Goal: Transaction & Acquisition: Purchase product/service

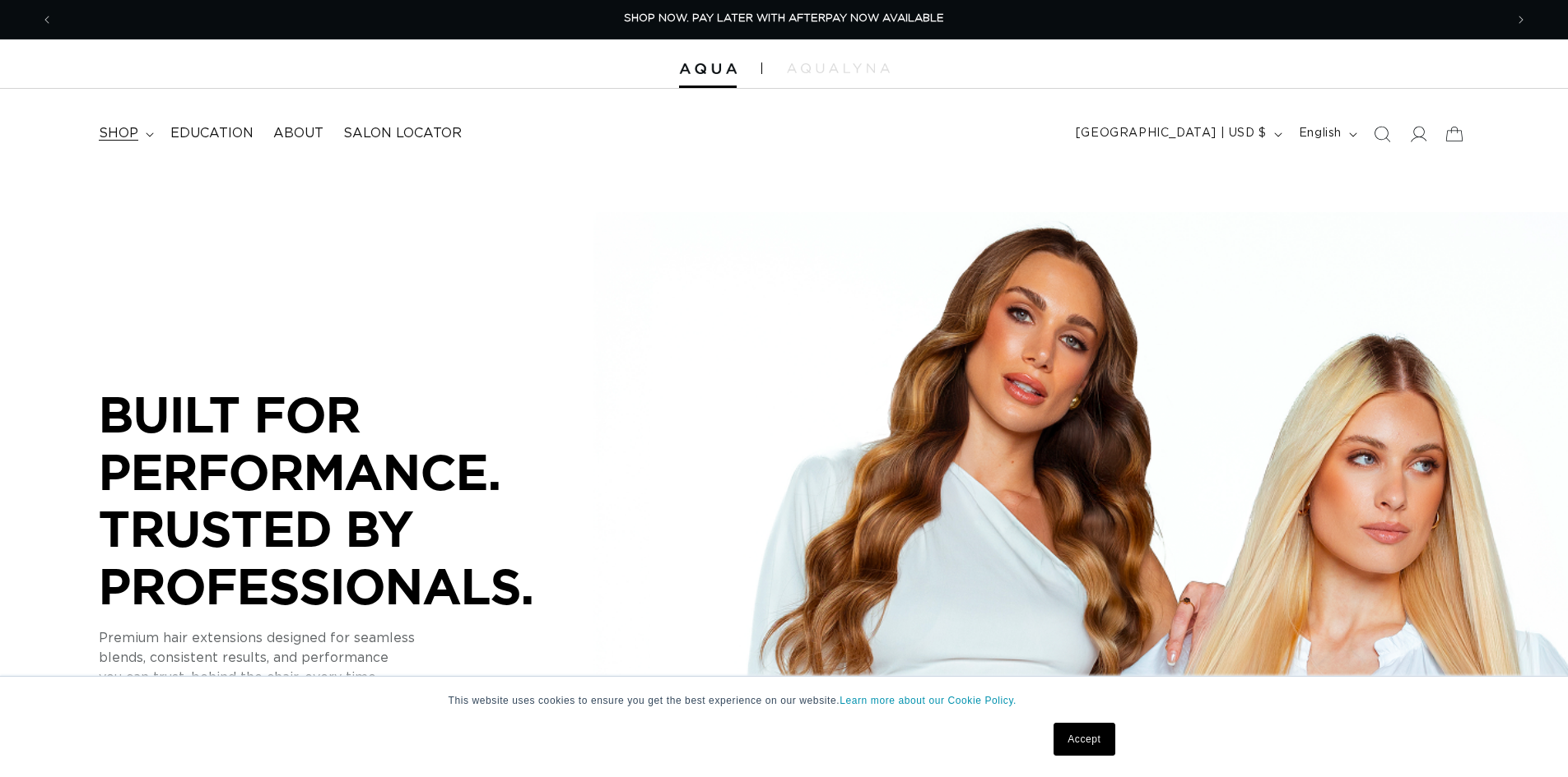
click at [140, 139] on summary "shop" at bounding box center [125, 133] width 72 height 37
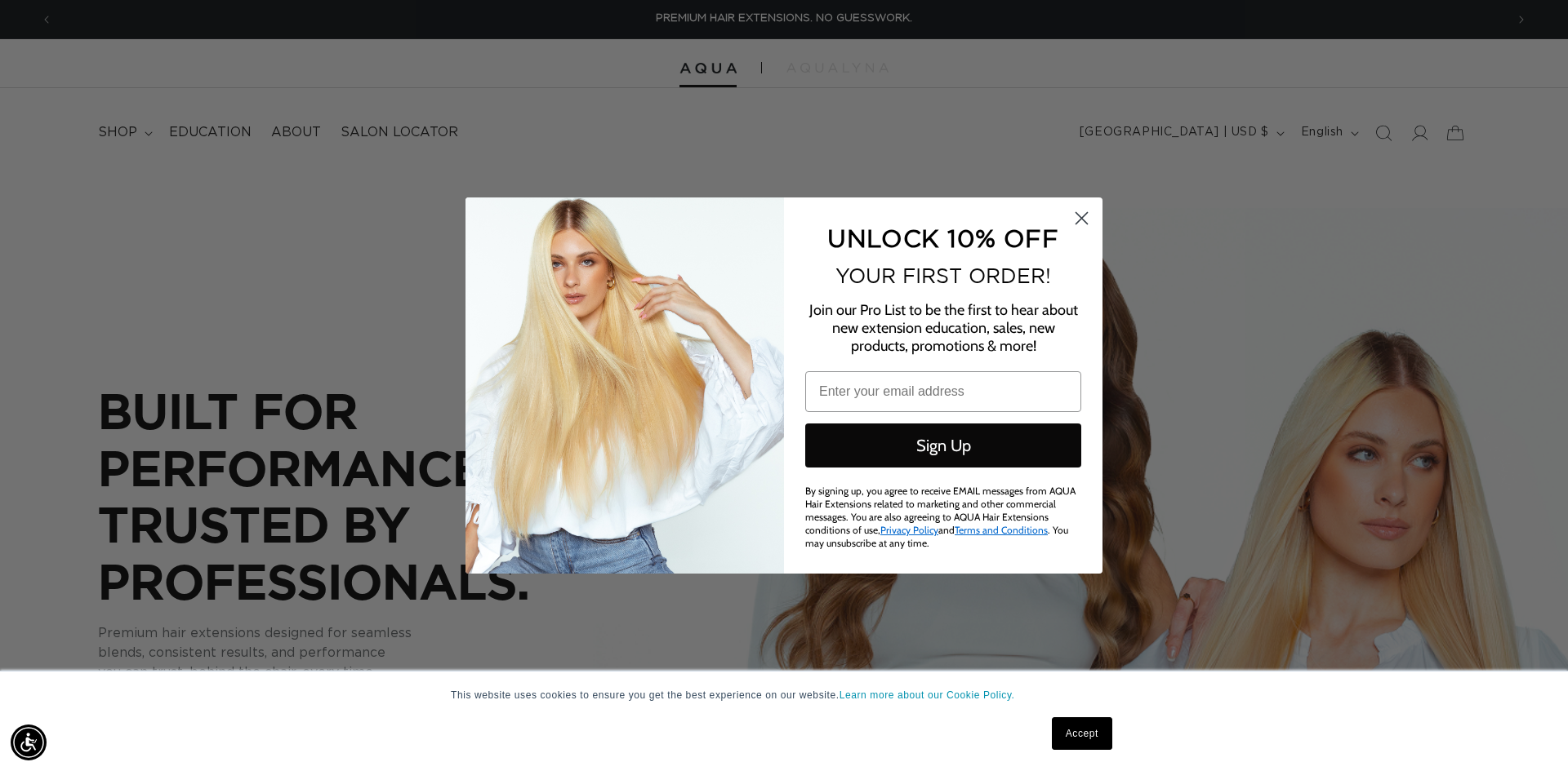
click at [1090, 222] on circle "Close dialog" at bounding box center [1082, 218] width 27 height 27
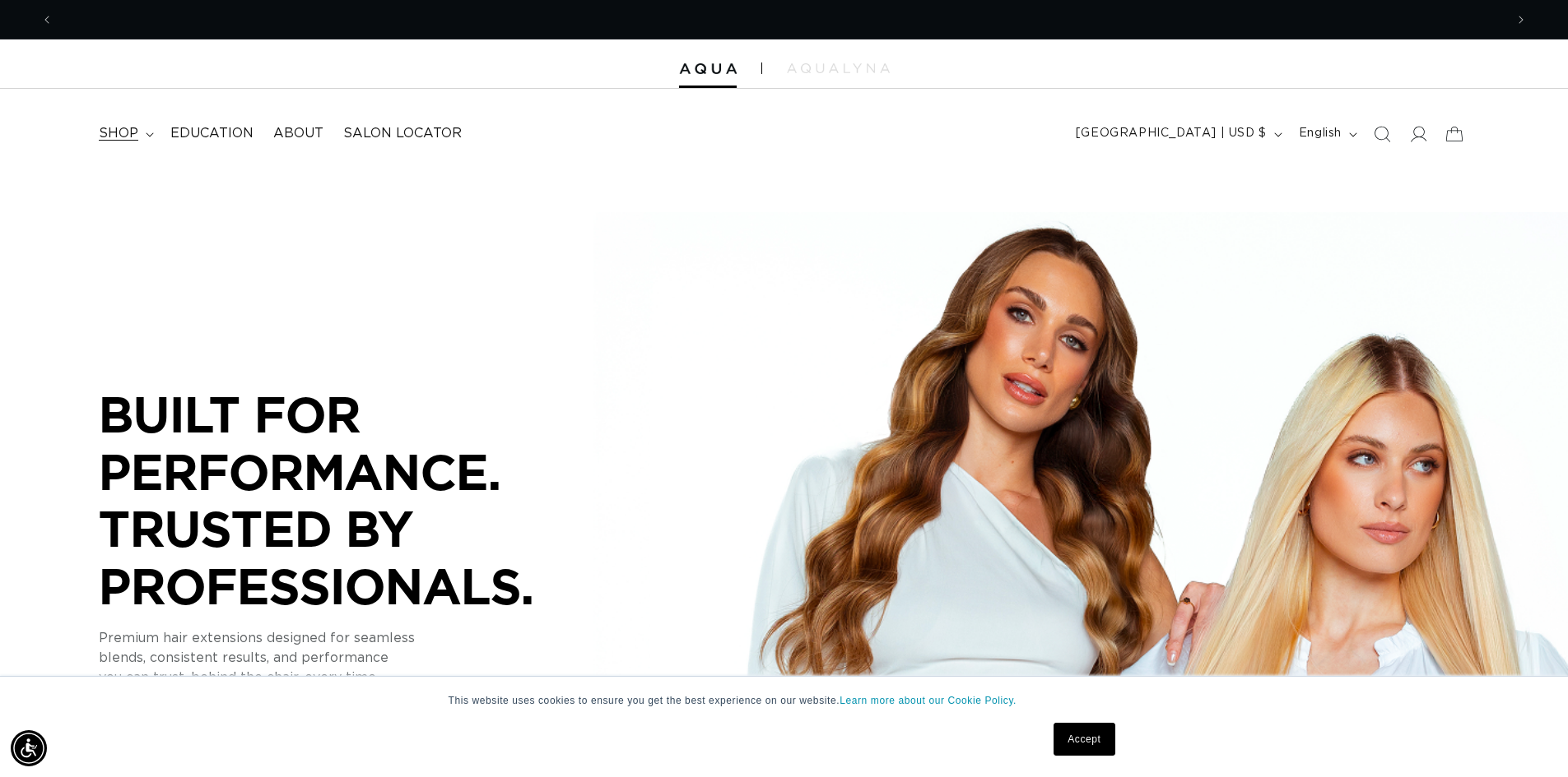
click at [148, 132] on icon at bounding box center [149, 135] width 8 height 5
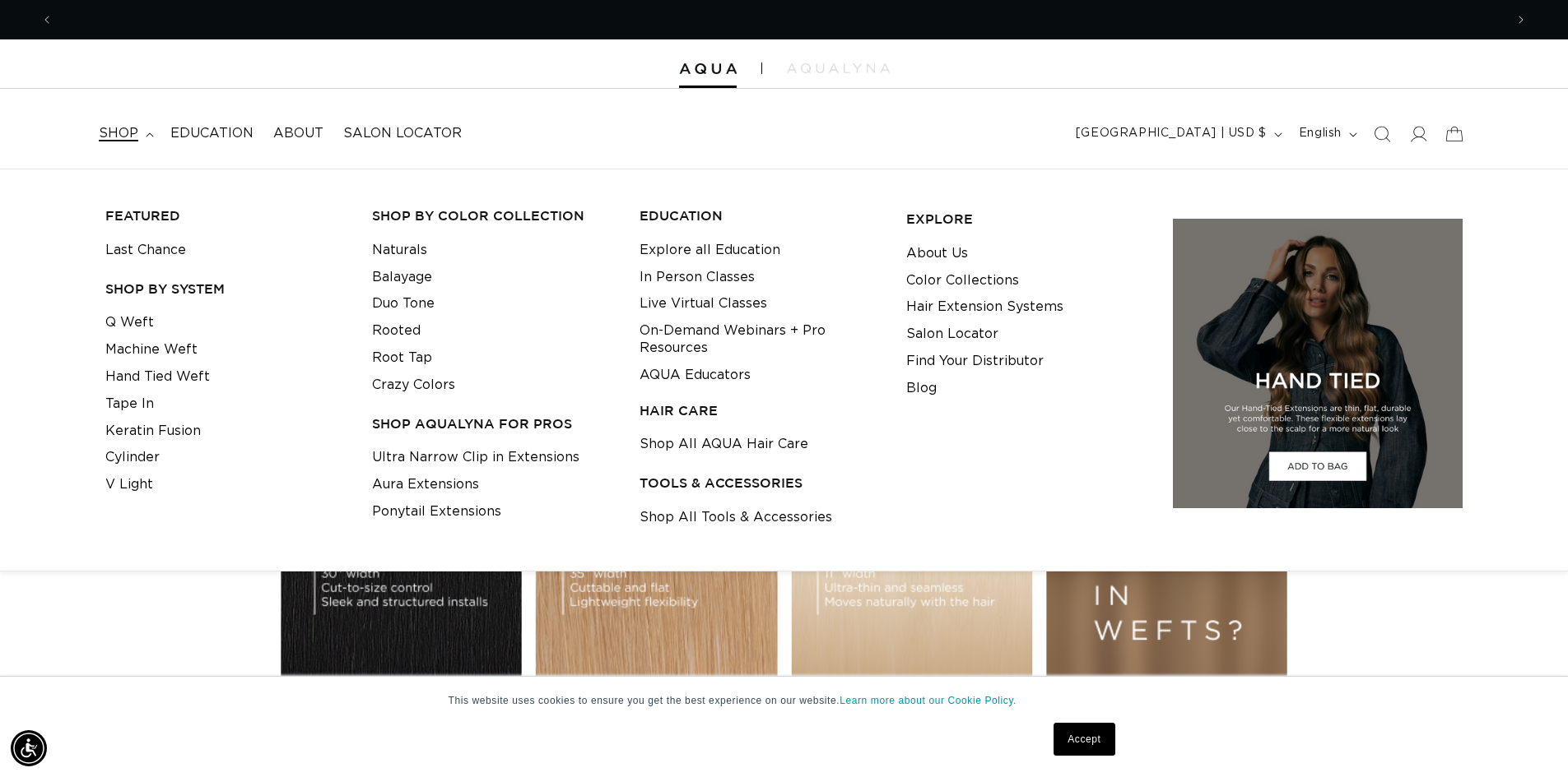
scroll to position [0, 2902]
click at [528, 456] on link "Ultra Narrow Clip in Extensions" at bounding box center [475, 457] width 208 height 27
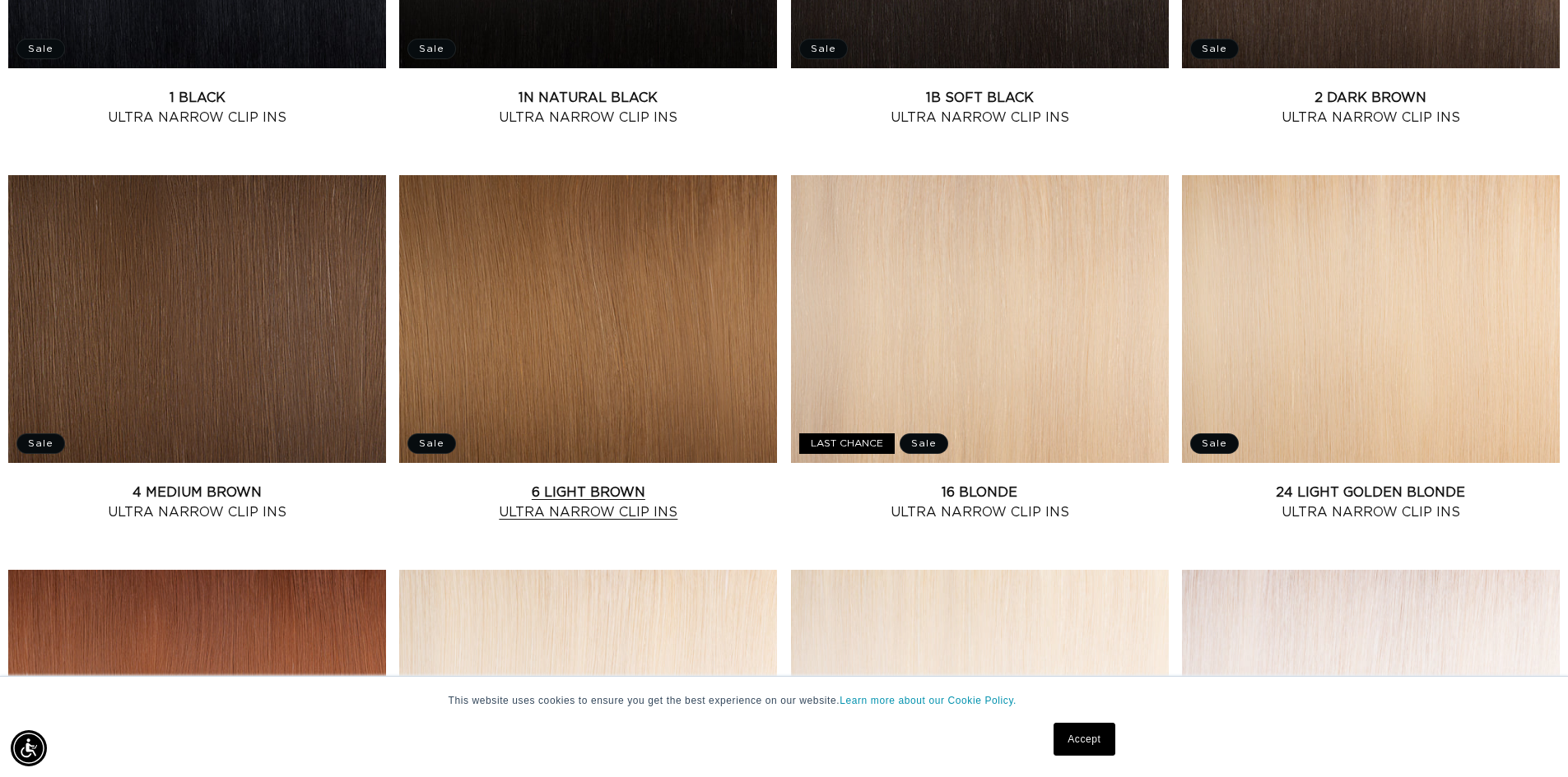
scroll to position [905, 0]
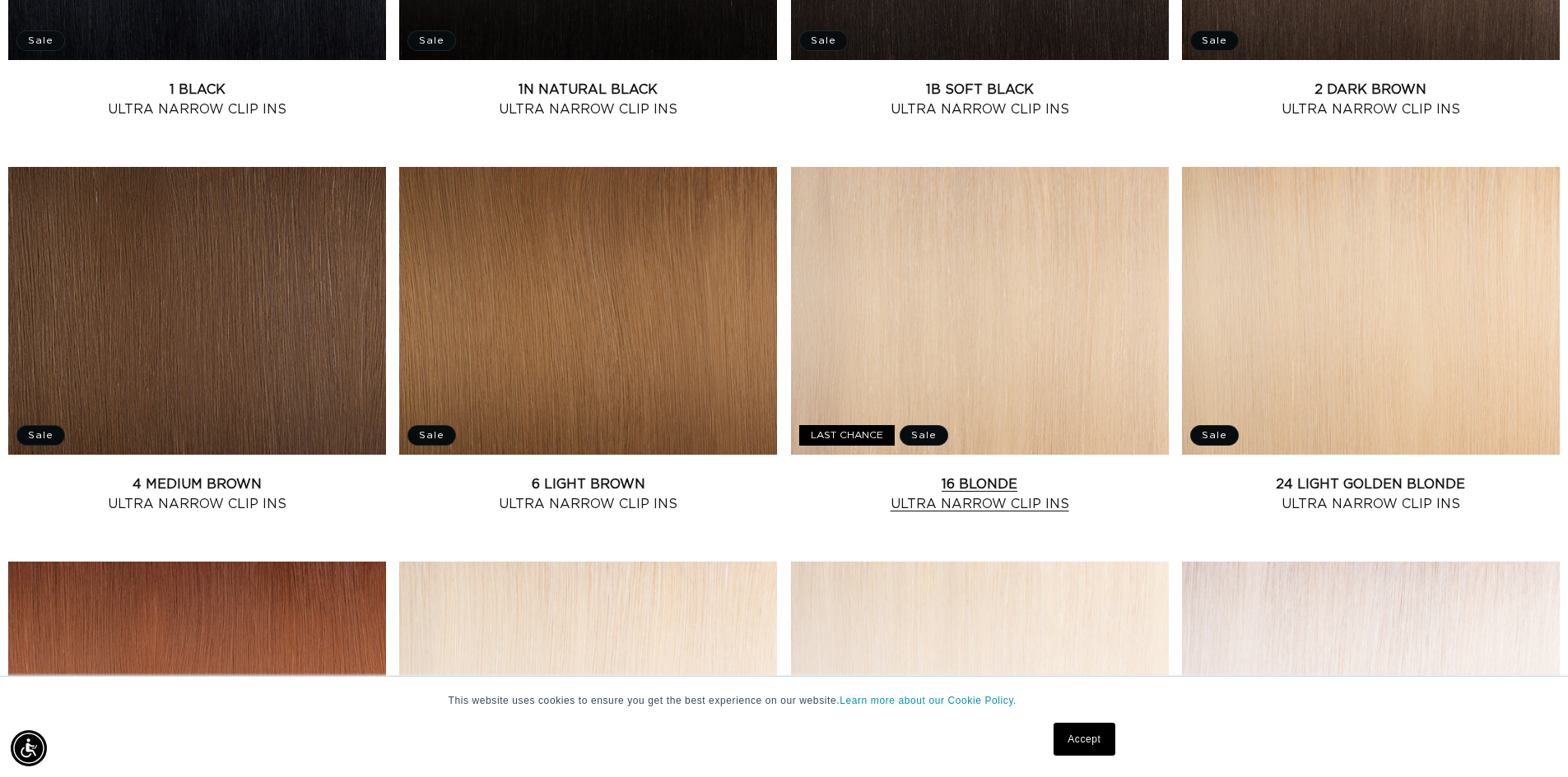
click at [957, 475] on link "16 Blonde Ultra Narrow Clip Ins" at bounding box center [980, 494] width 378 height 40
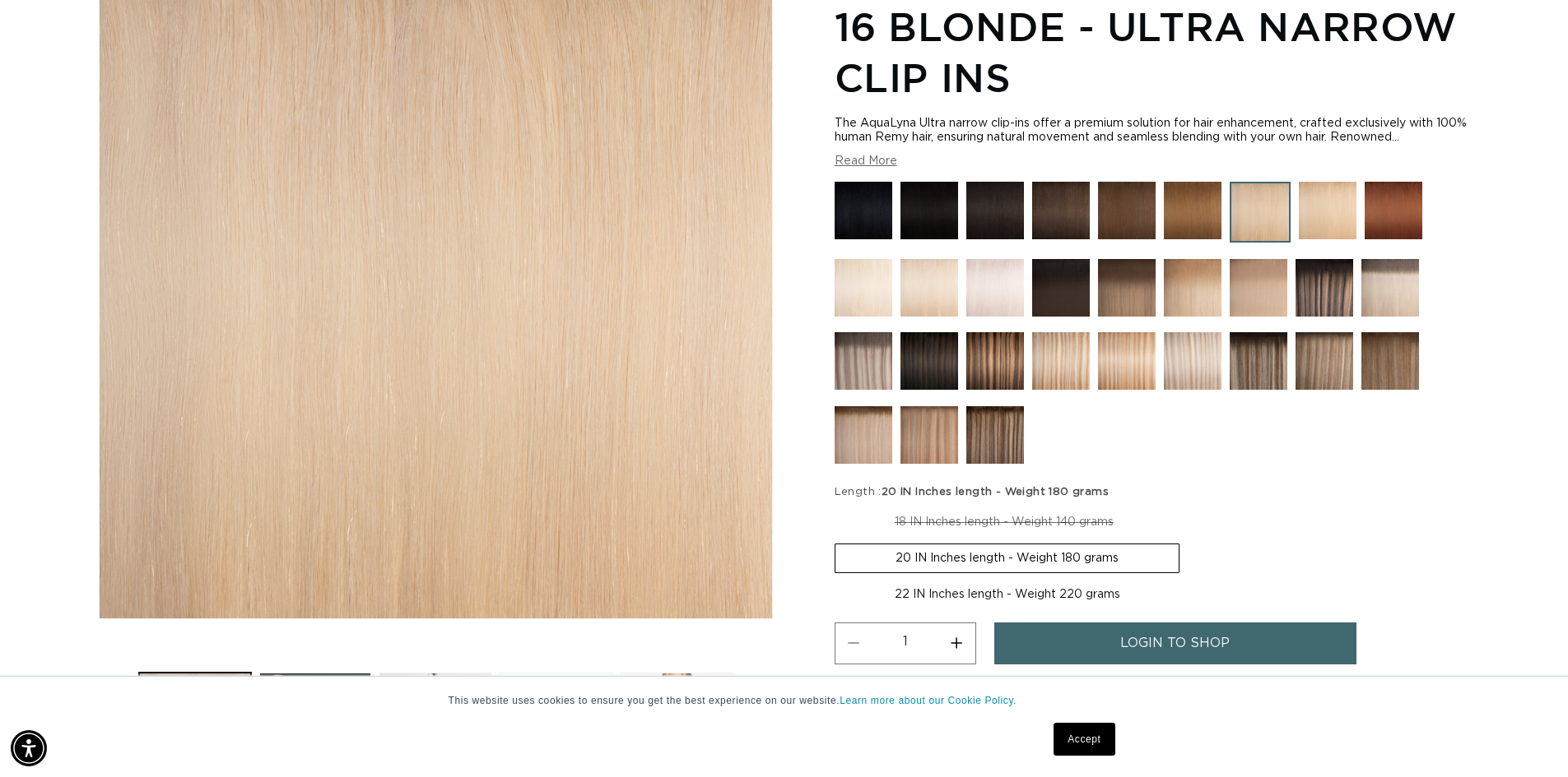
click at [975, 600] on label "22 IN Inches length - Weight 220 grams Variant sold out or unavailable" at bounding box center [1007, 595] width 345 height 28
click at [1187, 541] on input "22 IN Inches length - Weight 220 grams Variant sold out or unavailable" at bounding box center [1187, 540] width 1 height 1
radio input "true"
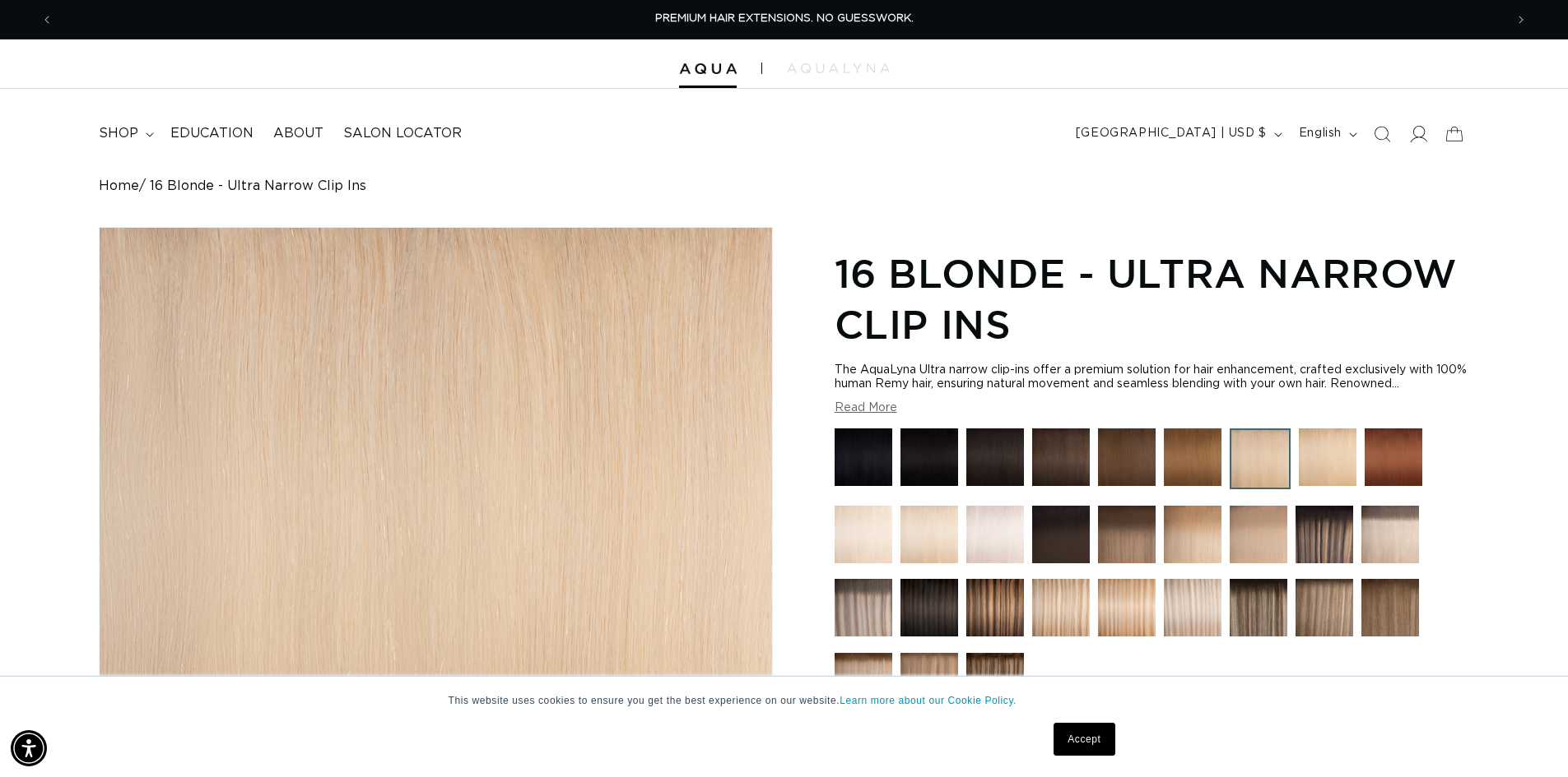
click at [1420, 137] on icon at bounding box center [1418, 134] width 18 height 18
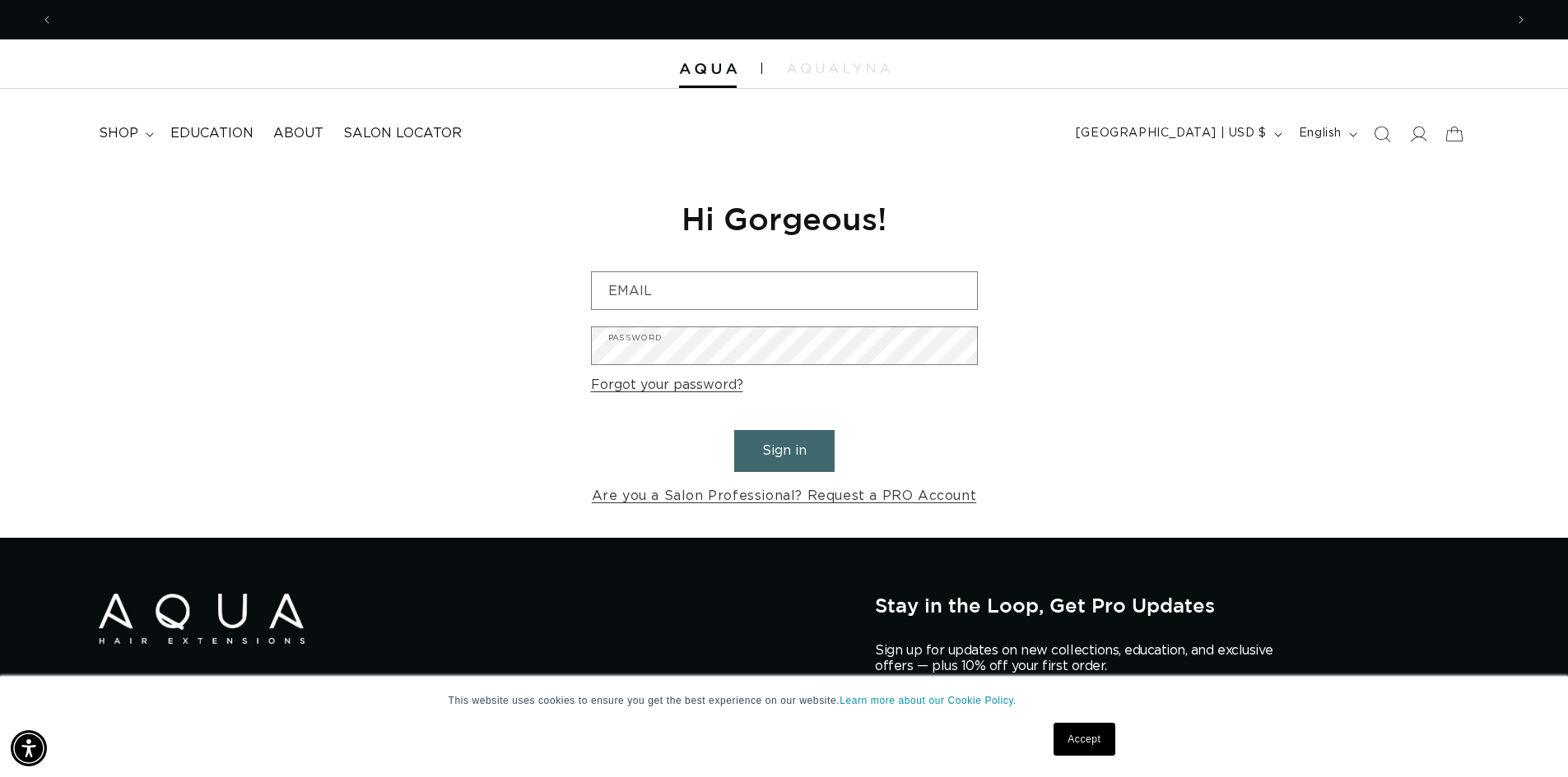
scroll to position [0, 1451]
click at [138, 134] on summary "shop" at bounding box center [125, 133] width 72 height 37
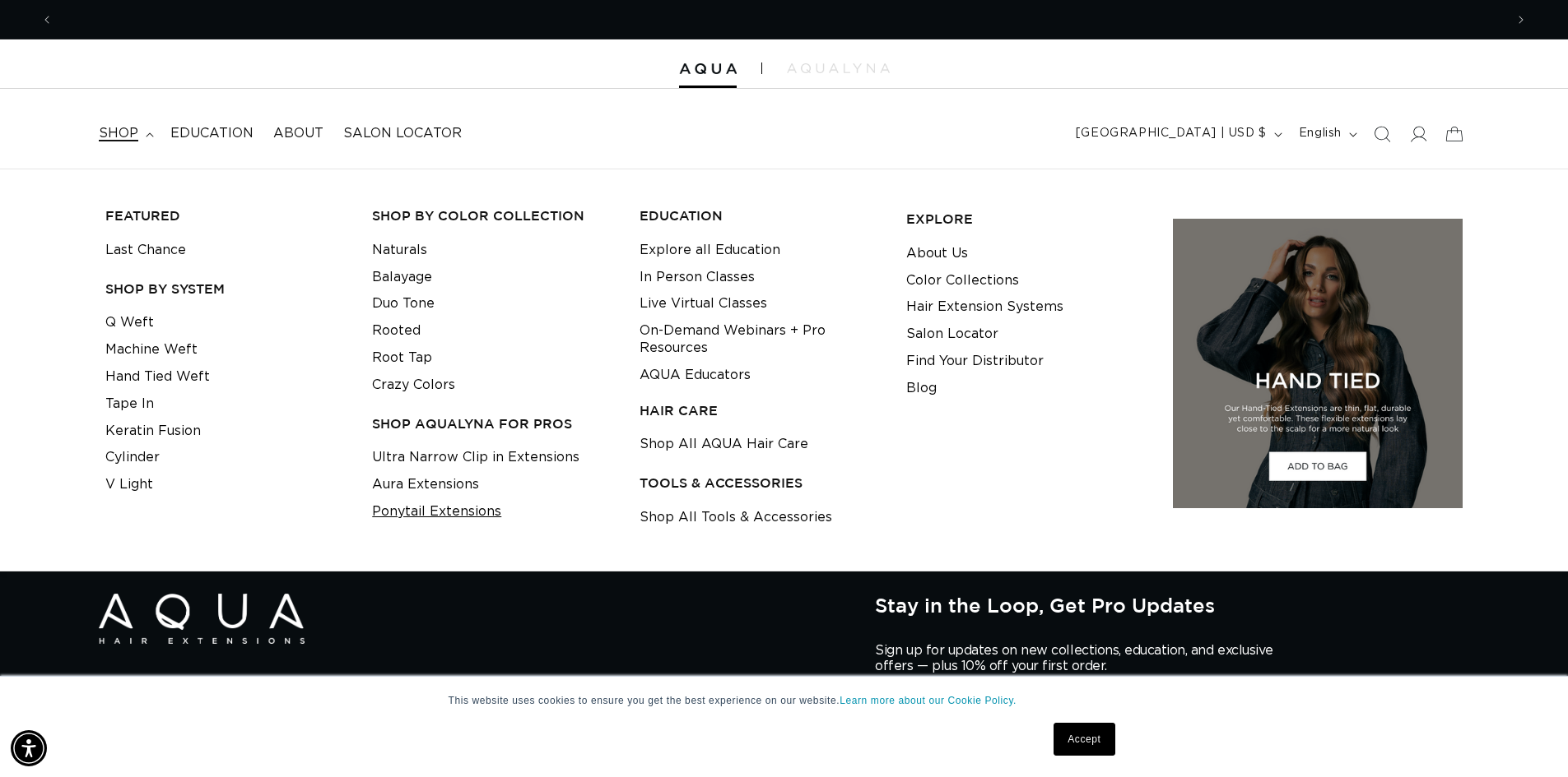
scroll to position [0, 0]
click at [447, 513] on link "Ponytail Extensions" at bounding box center [436, 512] width 129 height 27
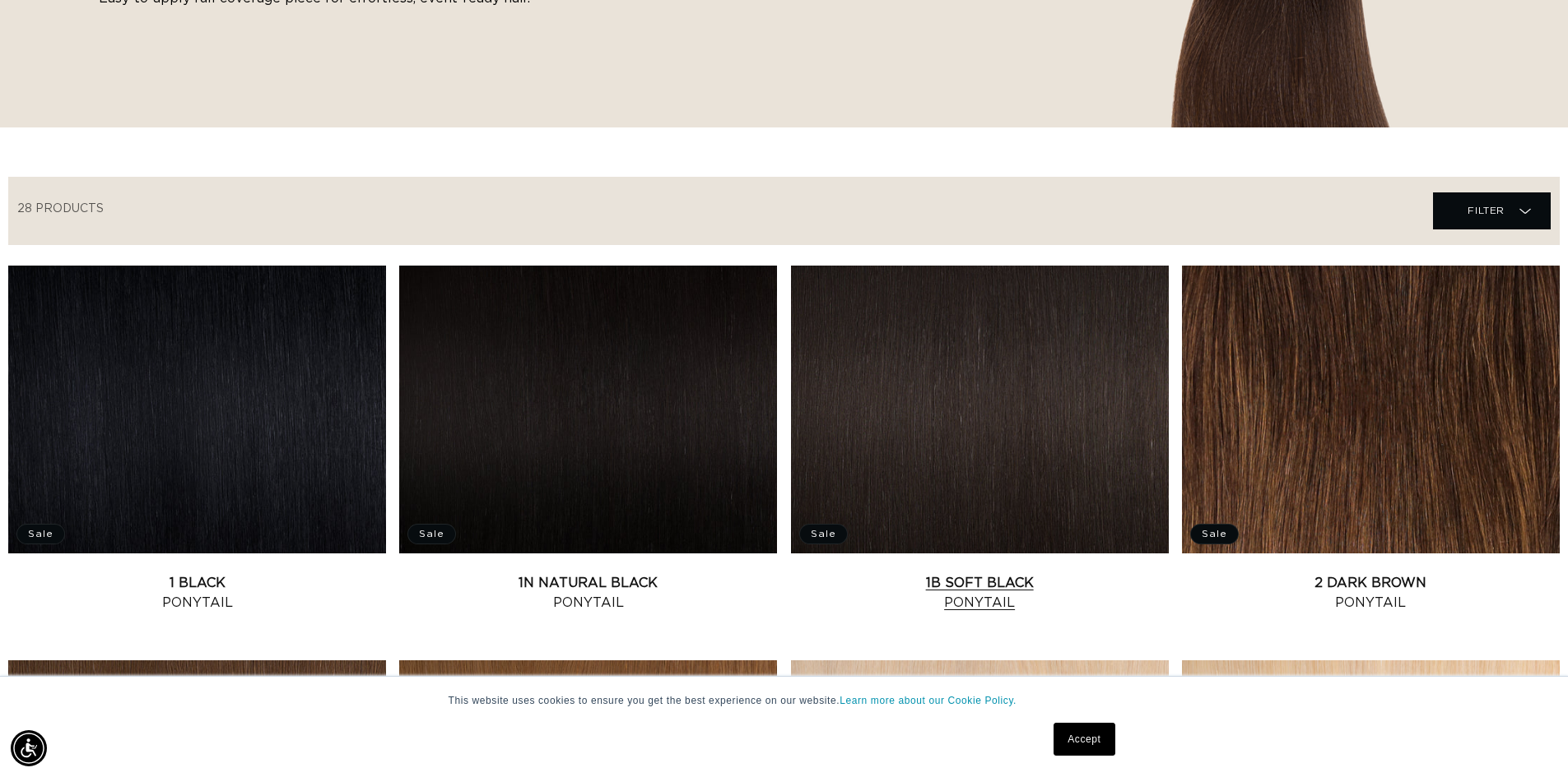
scroll to position [0, 1451]
click at [960, 573] on link "1B Soft Black Ponytail" at bounding box center [980, 592] width 378 height 40
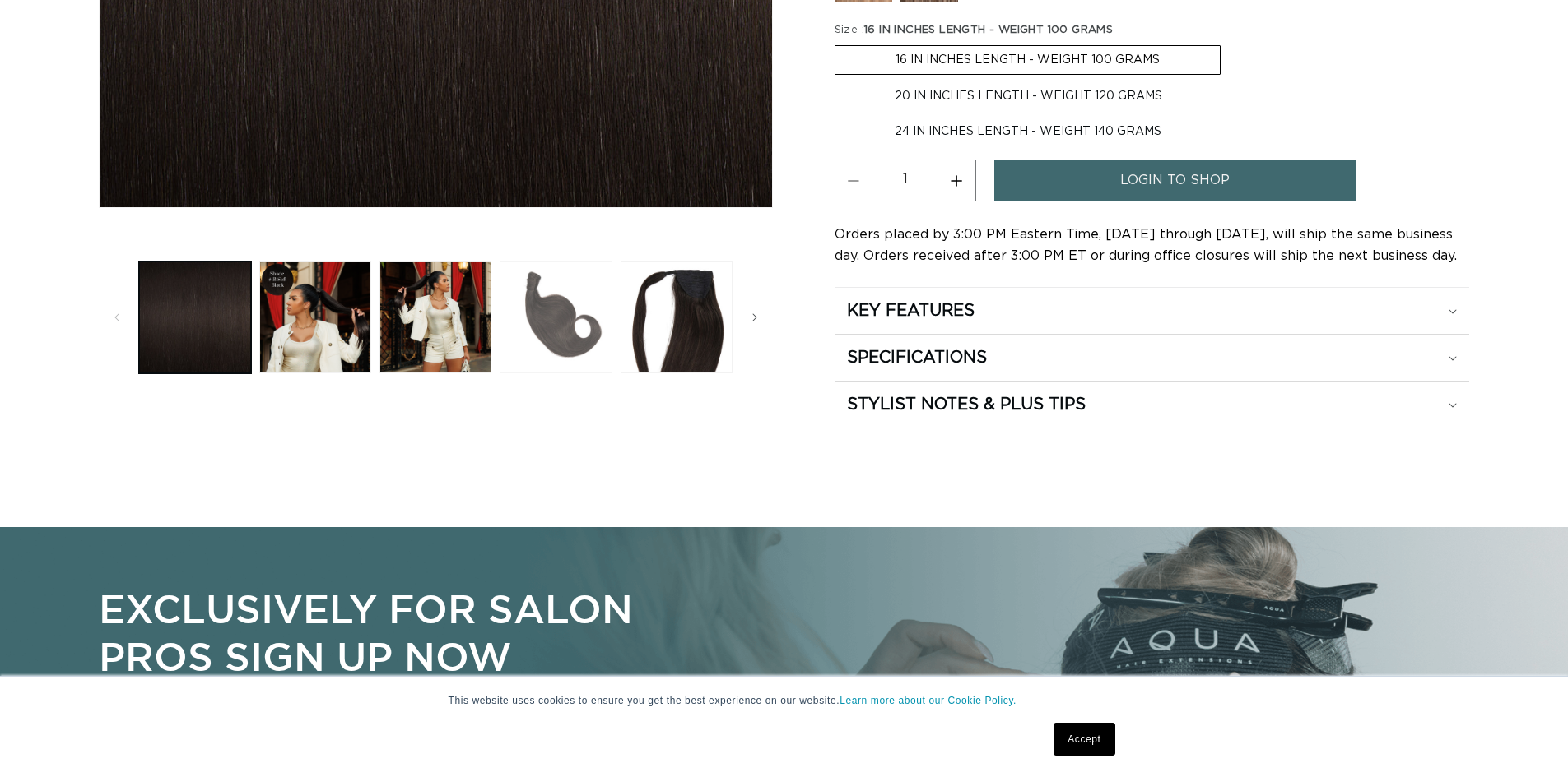
click at [559, 315] on button "Load image 4 in gallery view" at bounding box center [555, 317] width 112 height 112
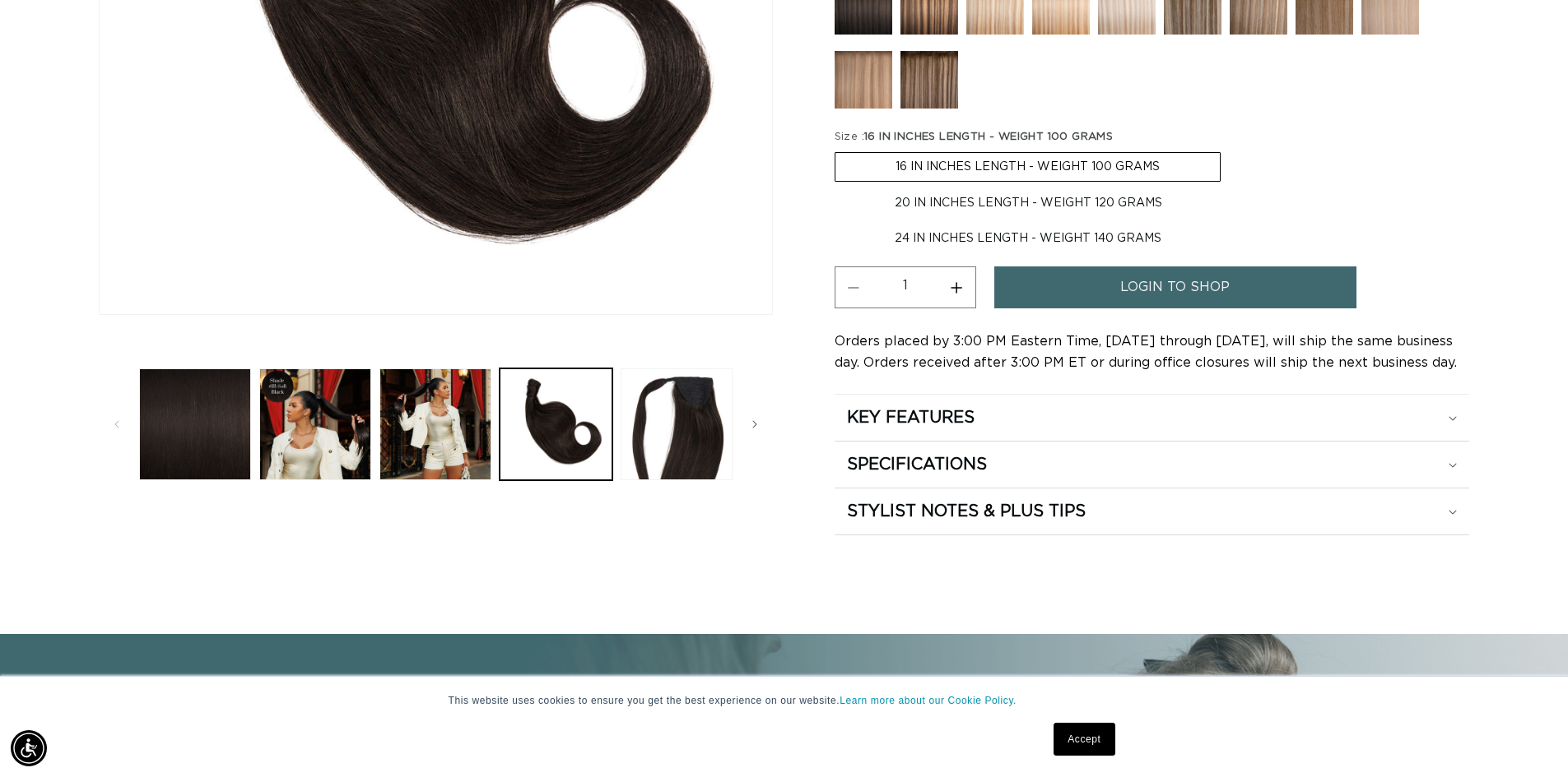
scroll to position [556, 0]
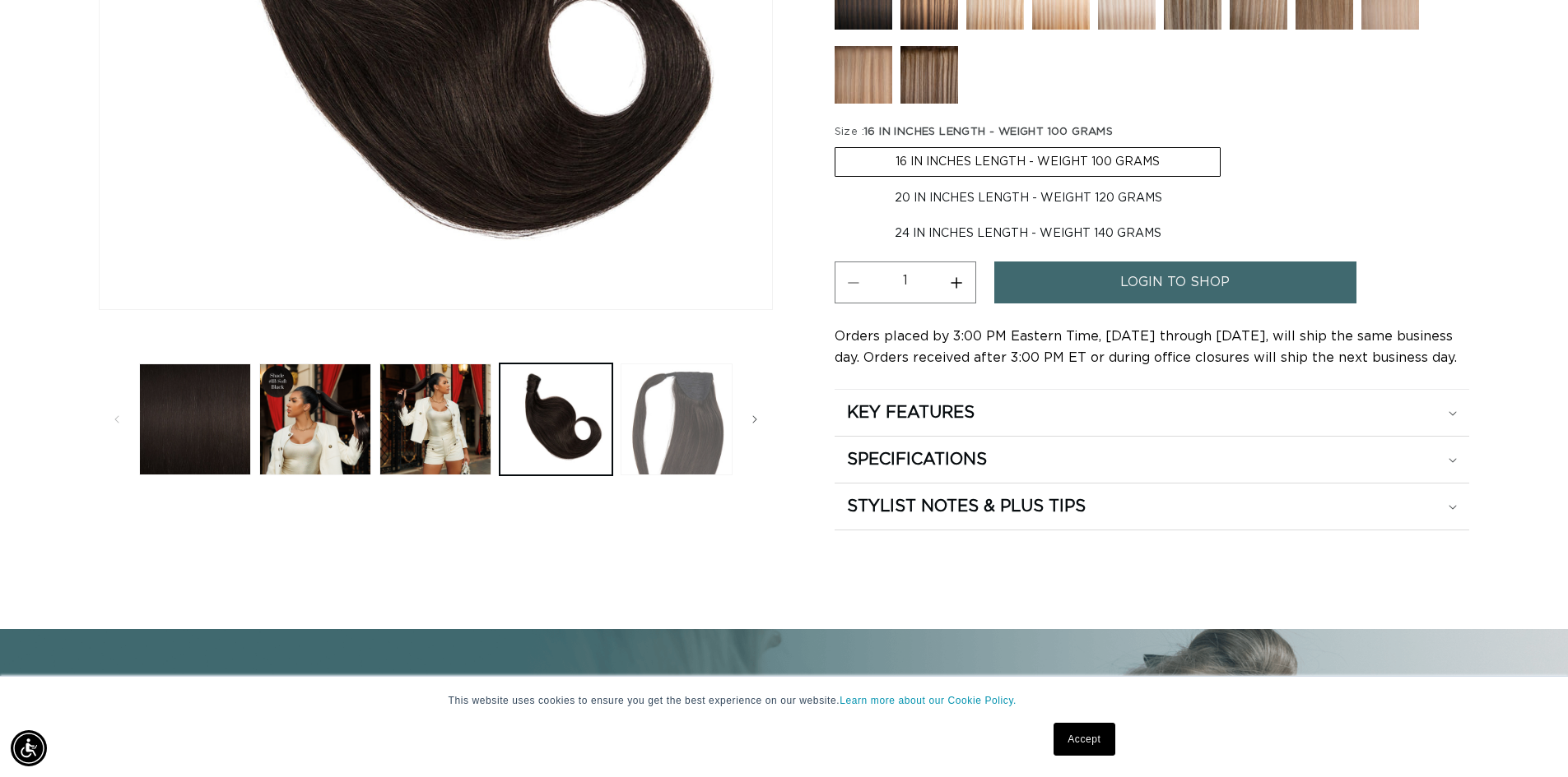
click at [665, 441] on button "Load image 5 in gallery view" at bounding box center [676, 419] width 112 height 112
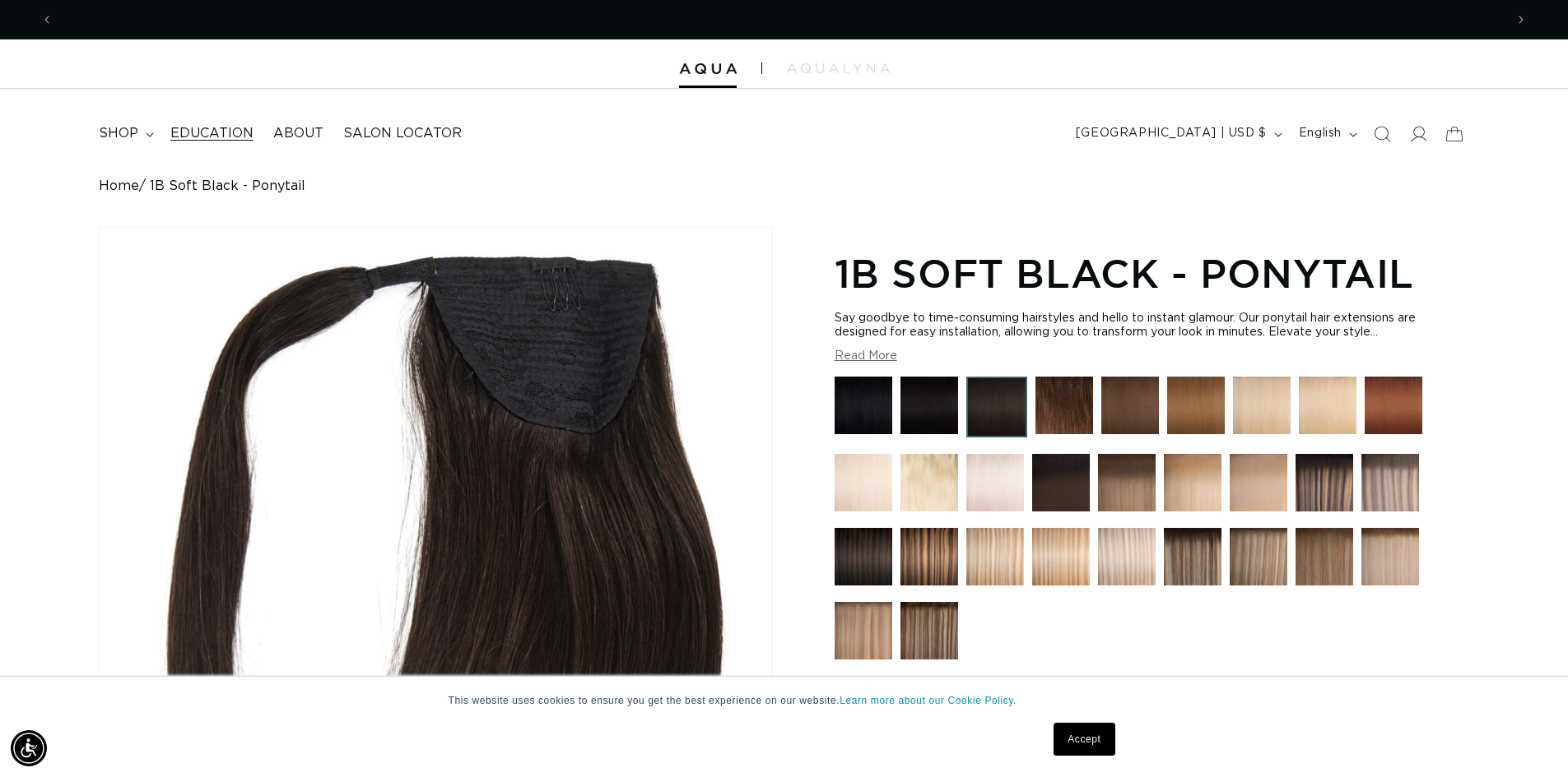
scroll to position [0, 2902]
click at [45, 21] on icon "Previous announcement" at bounding box center [47, 19] width 6 height 18
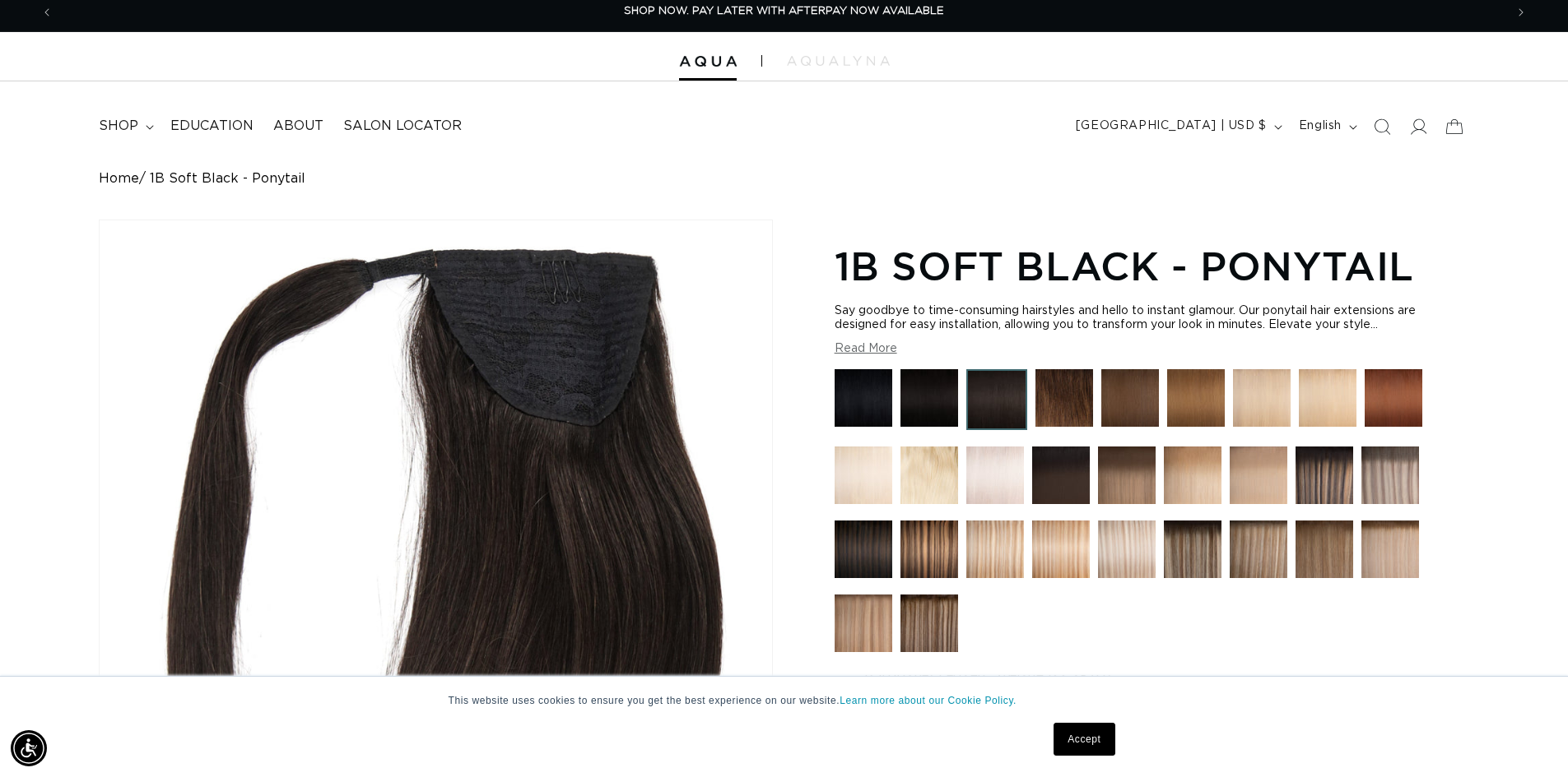
scroll to position [0, 0]
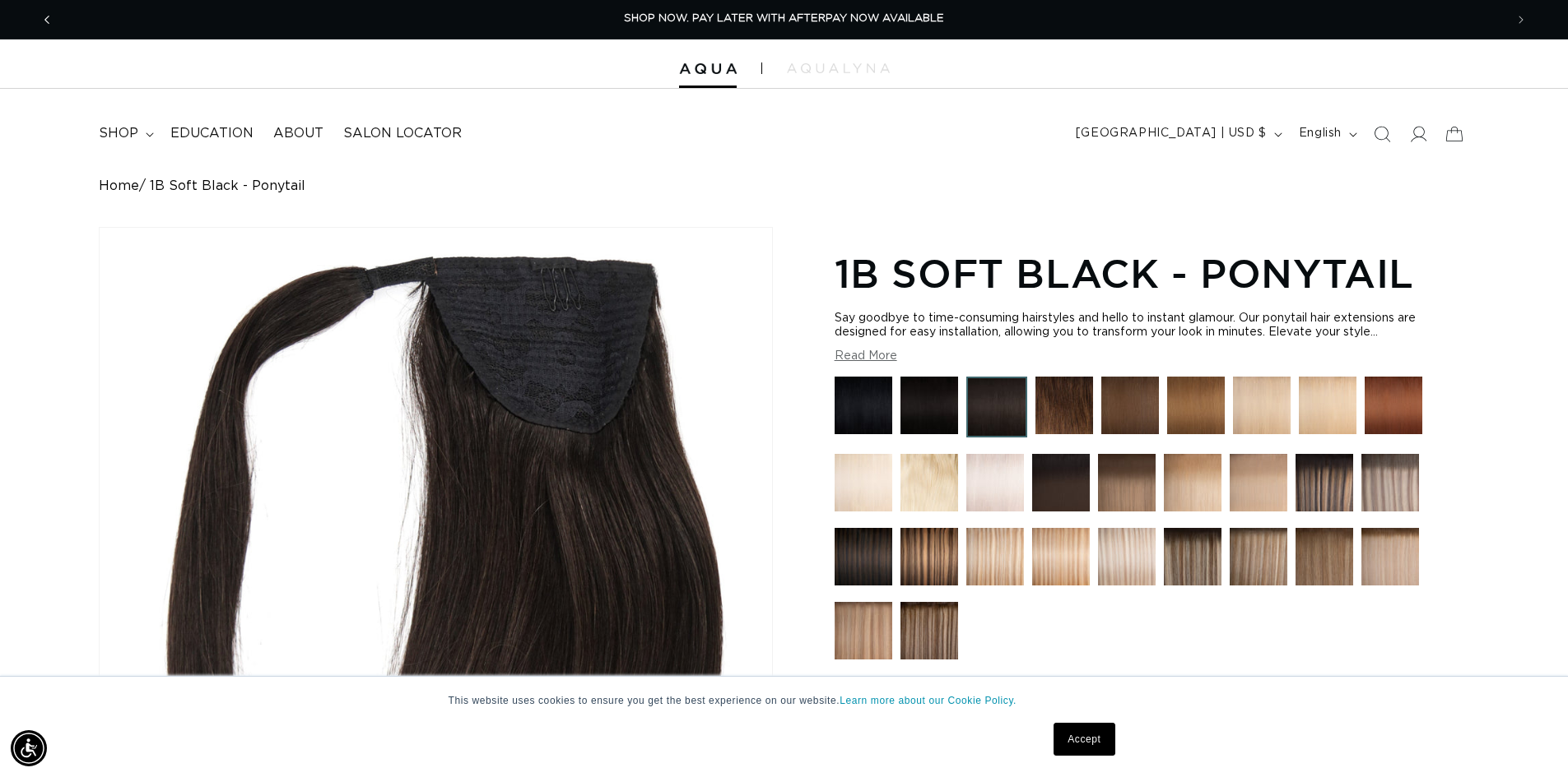
click at [51, 25] on span "Previous announcement" at bounding box center [47, 19] width 17 height 17
click at [46, 18] on icon "Previous announcement" at bounding box center [47, 19] width 6 height 18
click at [126, 130] on span "shop" at bounding box center [118, 134] width 40 height 18
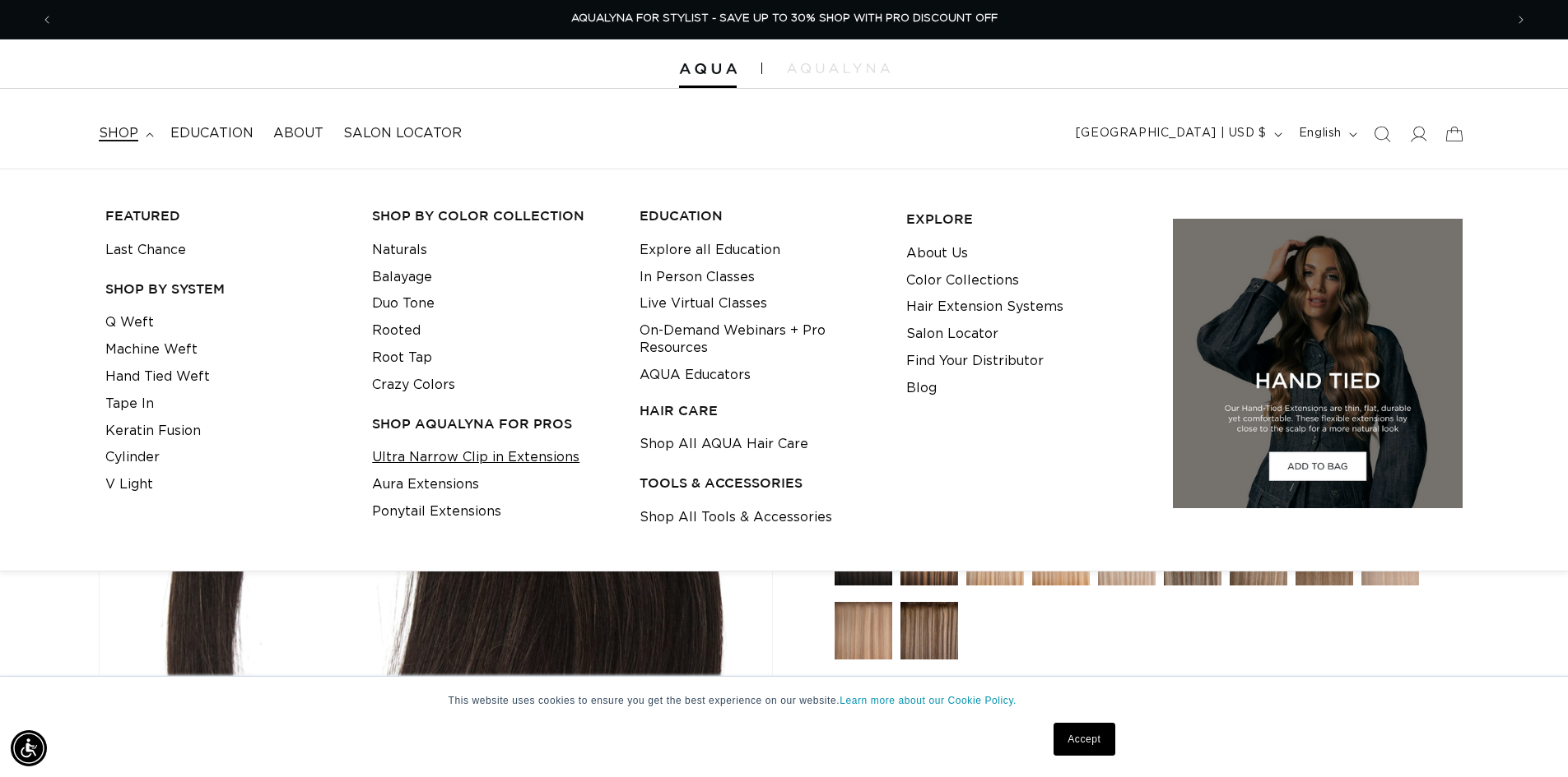
click at [443, 466] on link "Ultra Narrow Clip in Extensions" at bounding box center [475, 457] width 208 height 27
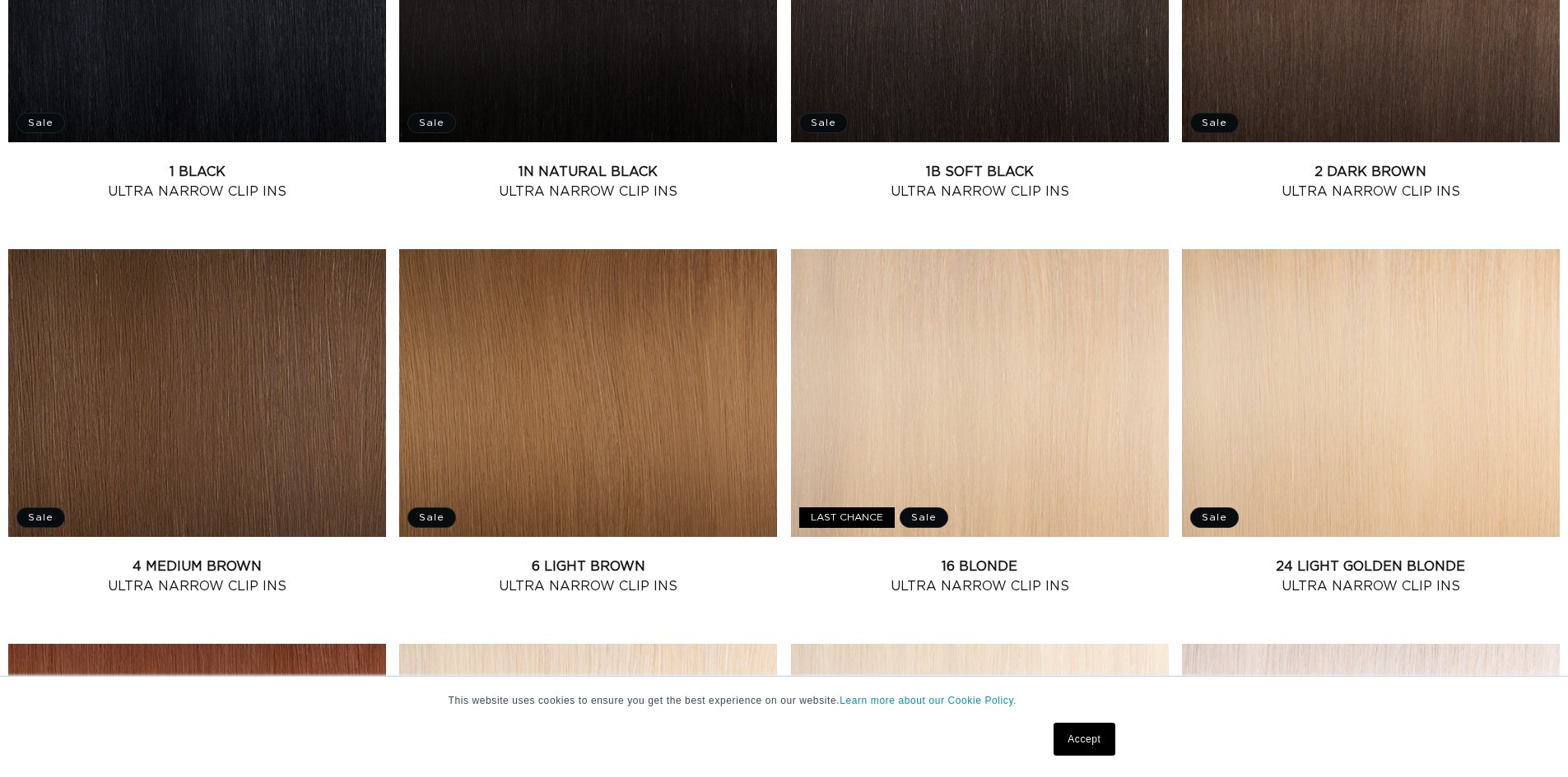
scroll to position [1151, 0]
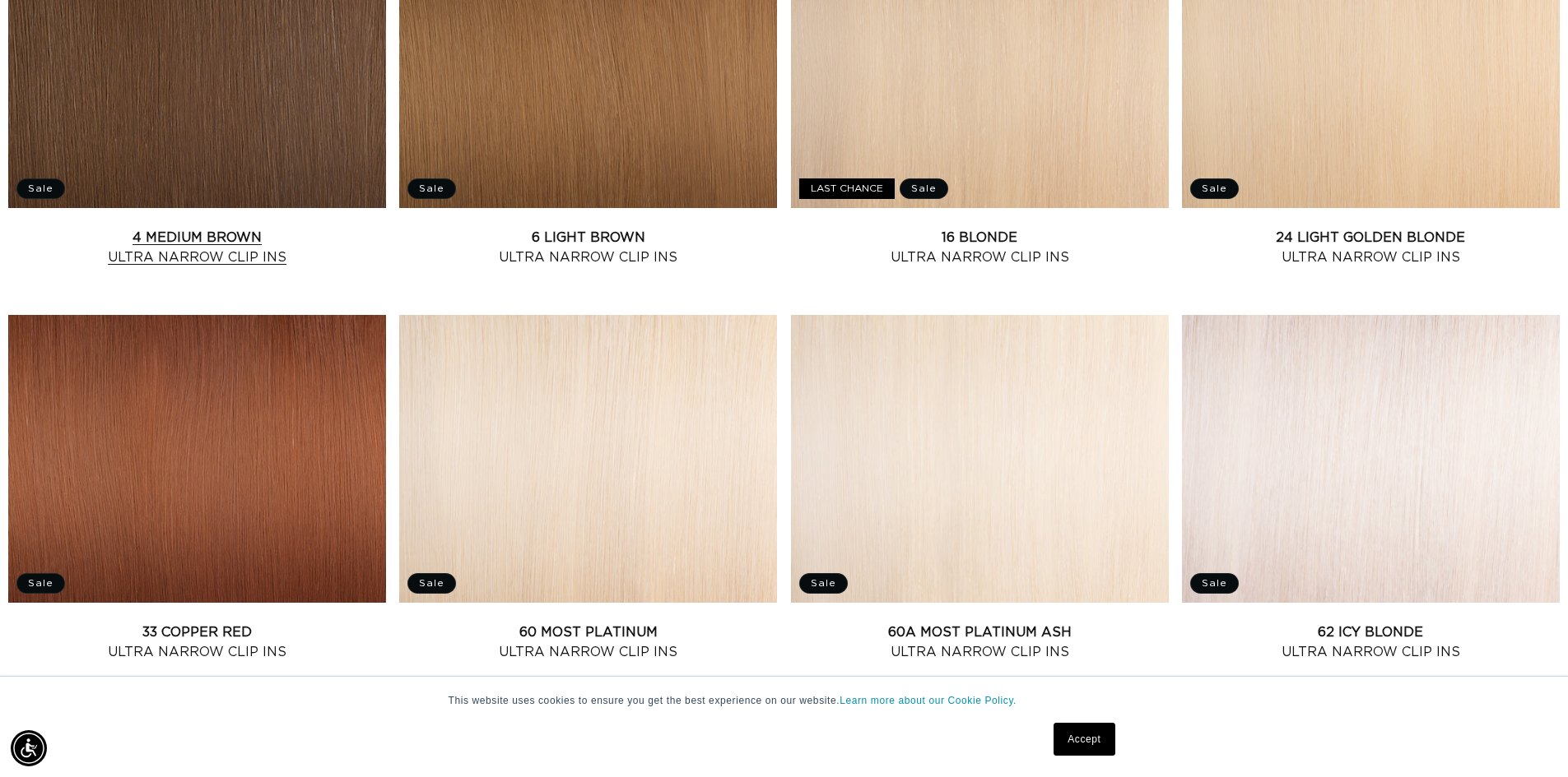
click at [101, 228] on link "4 Medium Brown Ultra Narrow Clip Ins" at bounding box center [197, 247] width 378 height 40
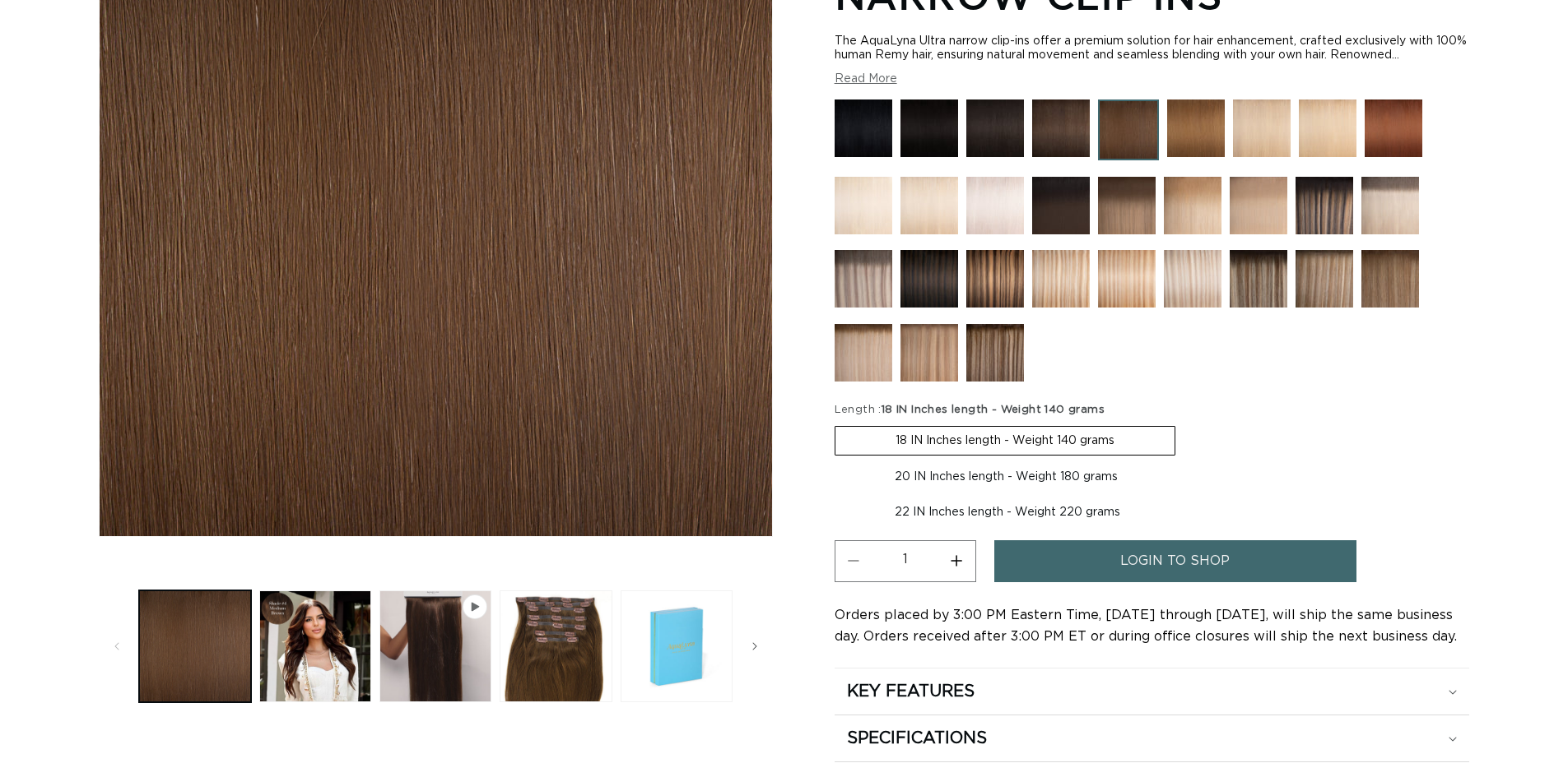
scroll to position [329, 0]
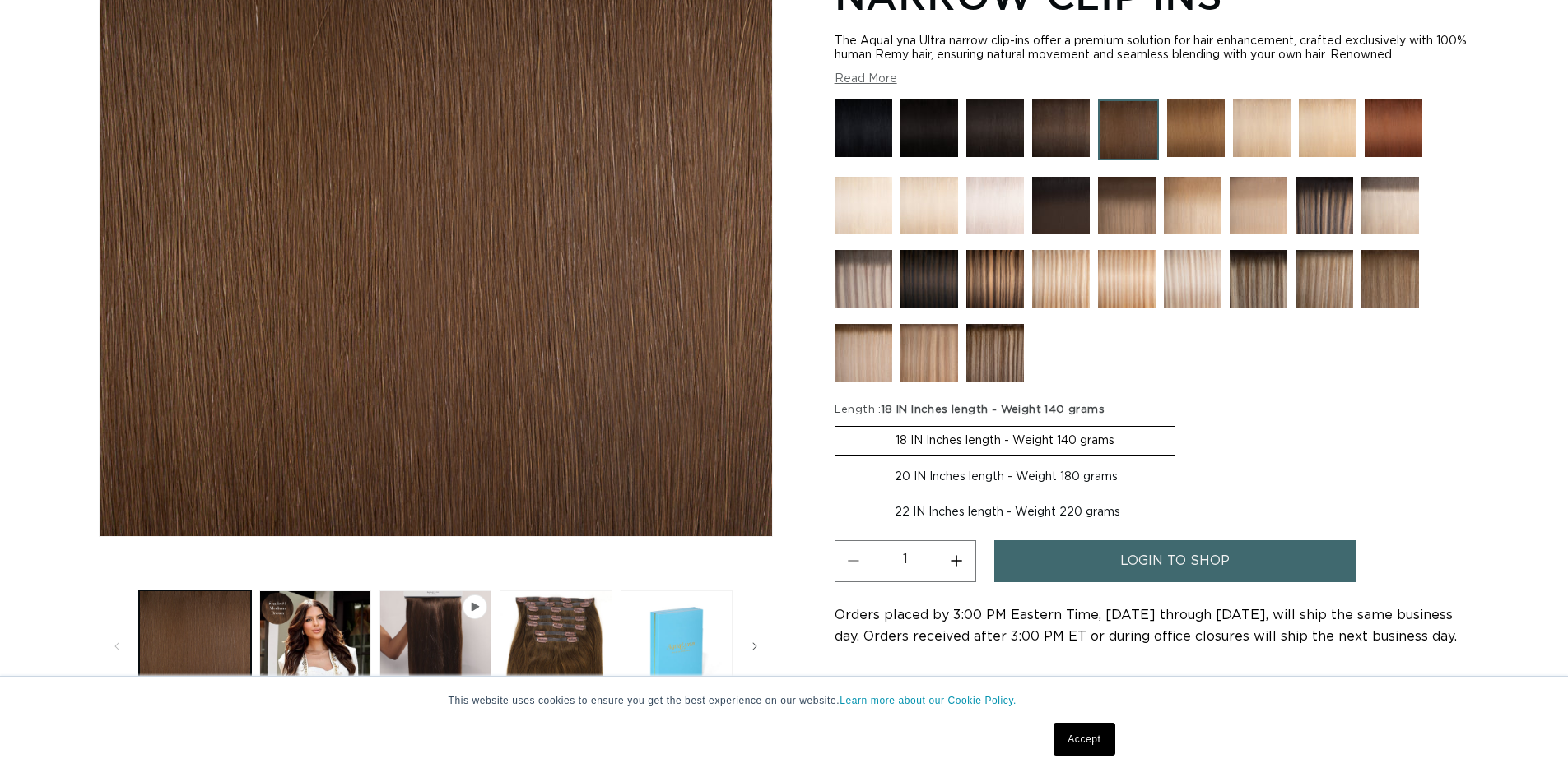
click at [957, 517] on label "22 IN Inches length - Weight 220 grams Variant sold out or unavailable" at bounding box center [1007, 513] width 345 height 28
click at [1185, 461] on input "22 IN Inches length - Weight 220 grams Variant sold out or unavailable" at bounding box center [1185, 460] width 1 height 1
radio input "true"
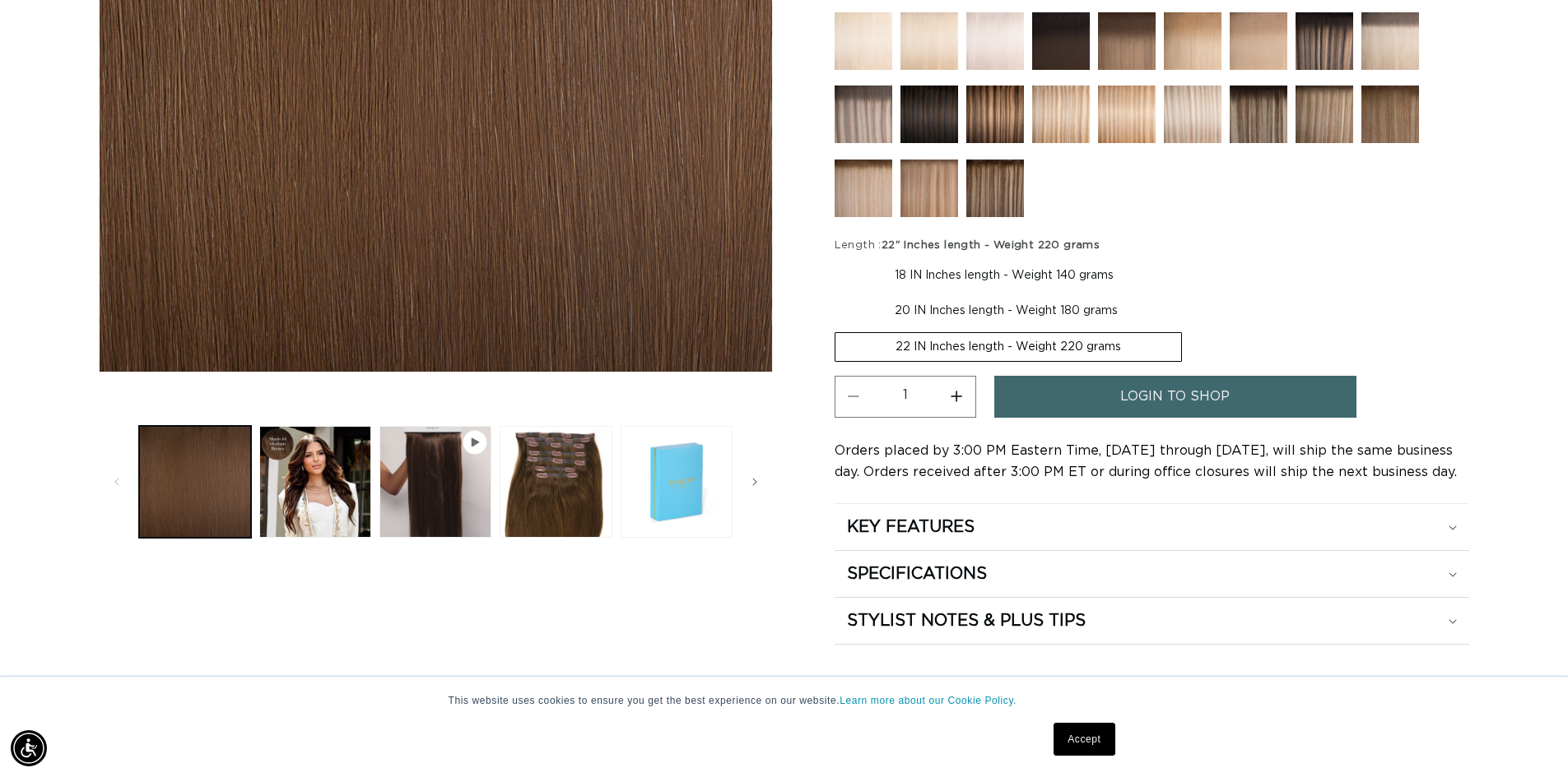
scroll to position [0, 0]
